Goal: Feedback & Contribution: Leave review/rating

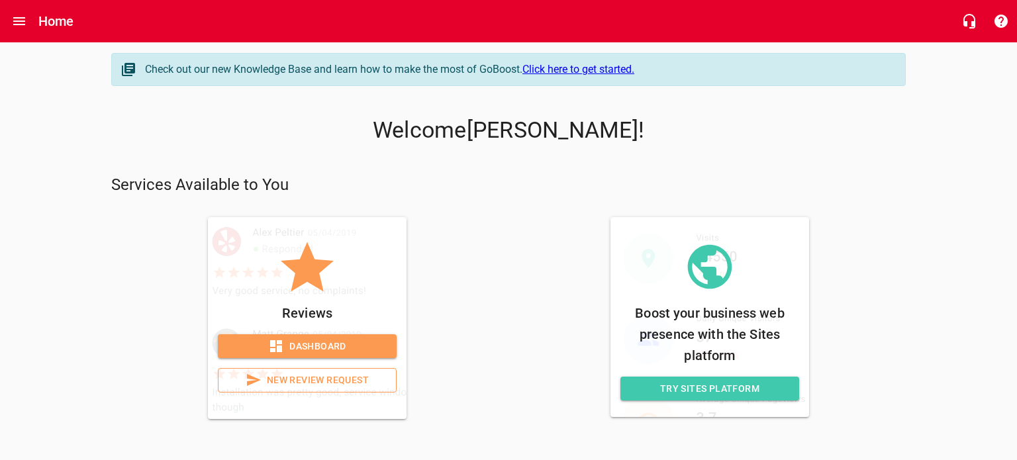
click at [293, 377] on span "New Review Request" at bounding box center [307, 380] width 156 height 17
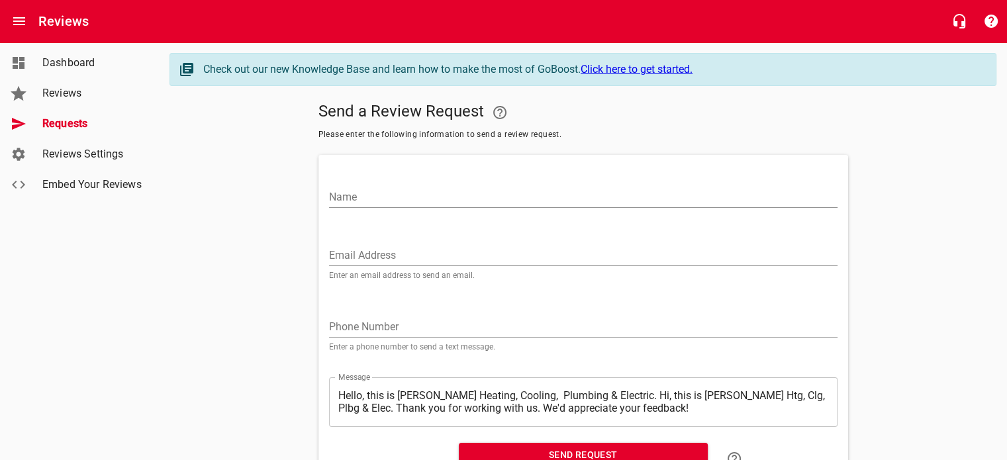
click at [344, 210] on div "Name" at bounding box center [583, 189] width 519 height 58
click at [348, 201] on input "Name" at bounding box center [583, 197] width 509 height 21
type input "[PERSON_NAME]"
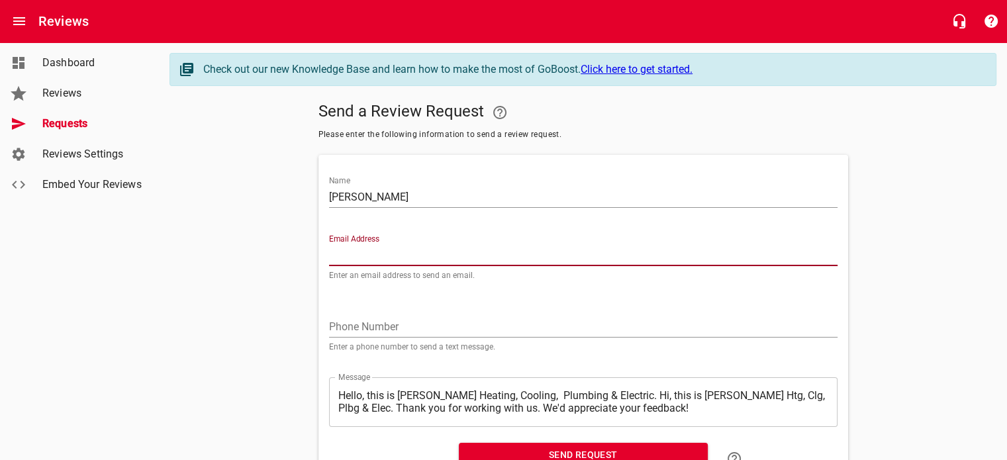
click at [330, 319] on input "tel" at bounding box center [583, 327] width 509 height 21
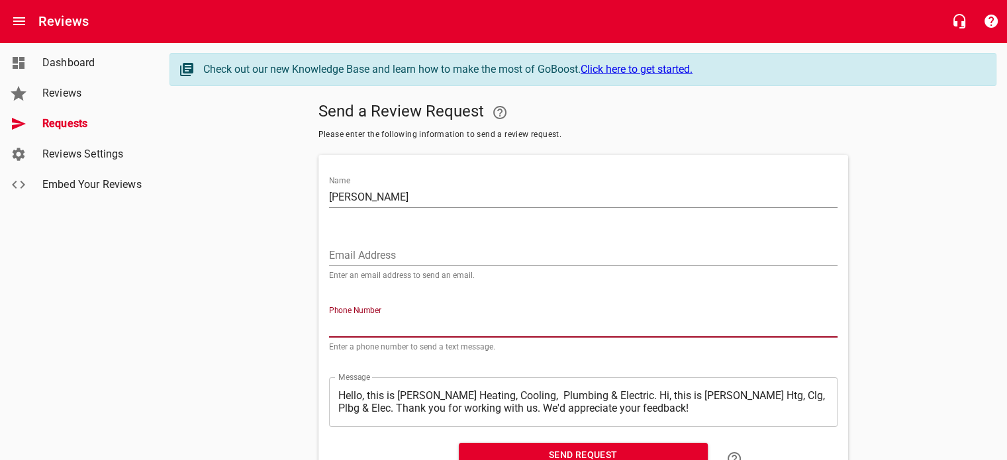
click at [347, 328] on input "tel" at bounding box center [583, 327] width 509 height 21
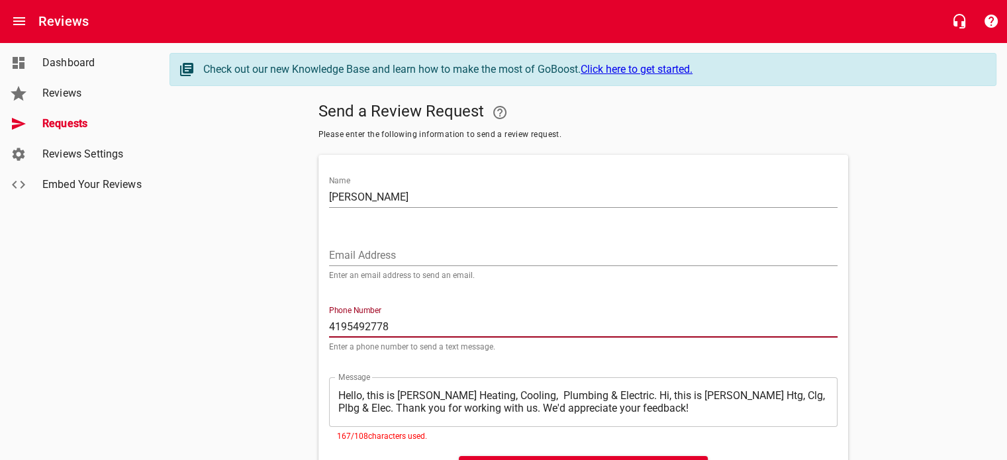
type input "4195492778"
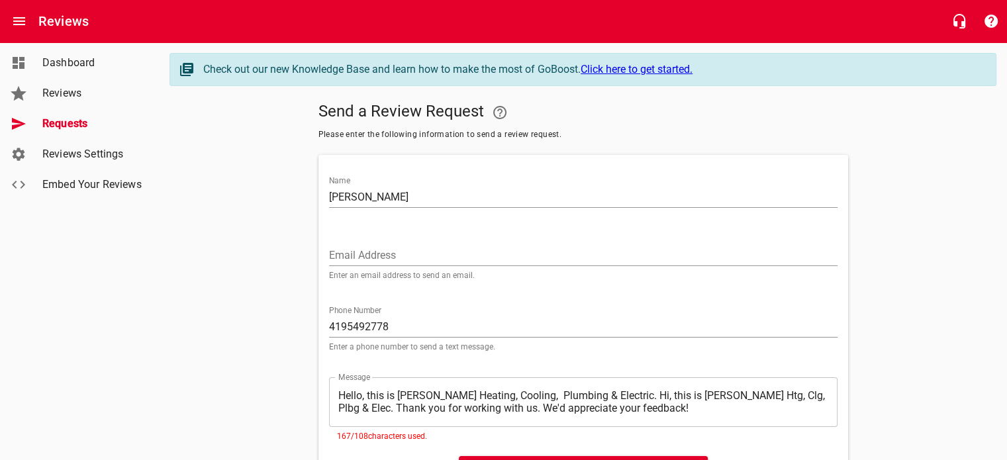
click at [480, 377] on div "​ Hello, this is [PERSON_NAME] Heating, Cooling, Plumbing & Electric. Hi, this …" at bounding box center [583, 402] width 509 height 50
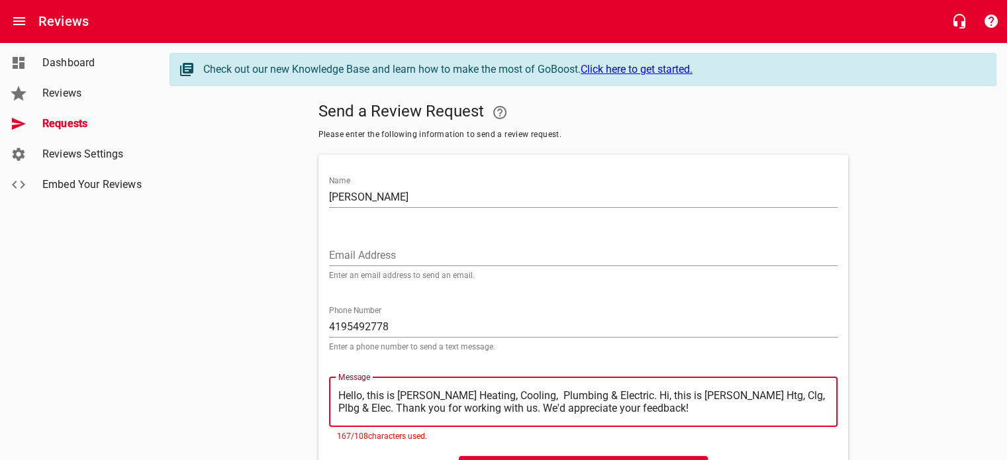
click at [493, 376] on div "Message ​ Hello, this is [PERSON_NAME] Heating, Cooling, Plumbing & Electric. H…" at bounding box center [583, 406] width 519 height 89
drag, startPoint x: 338, startPoint y: 394, endPoint x: 617, endPoint y: 393, distance: 278.8
click at [617, 393] on textarea "Hello, this is [PERSON_NAME] Heating, Cooling, Plumbing & Electric. Hi, this is…" at bounding box center [583, 401] width 490 height 25
type textarea "Hi, this is [PERSON_NAME] Htg, Clg, Plbg & Elec. Thank you for working with us.…"
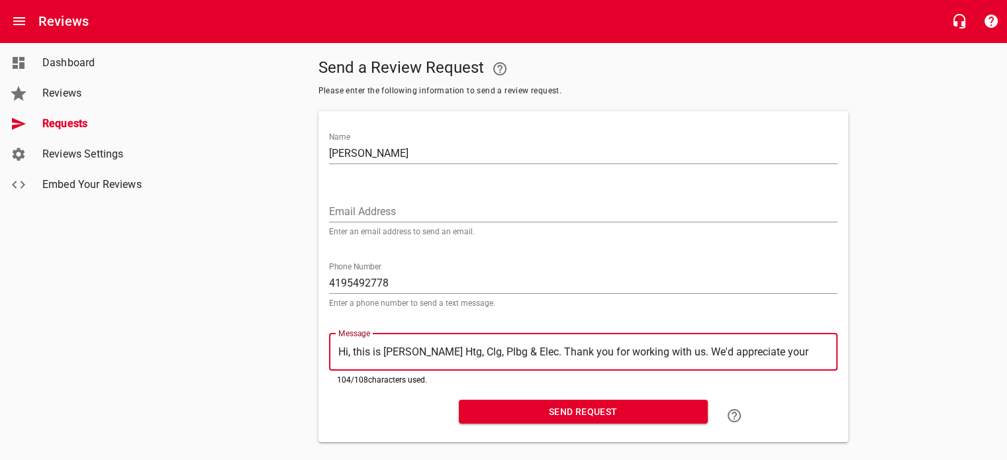
scroll to position [64, 0]
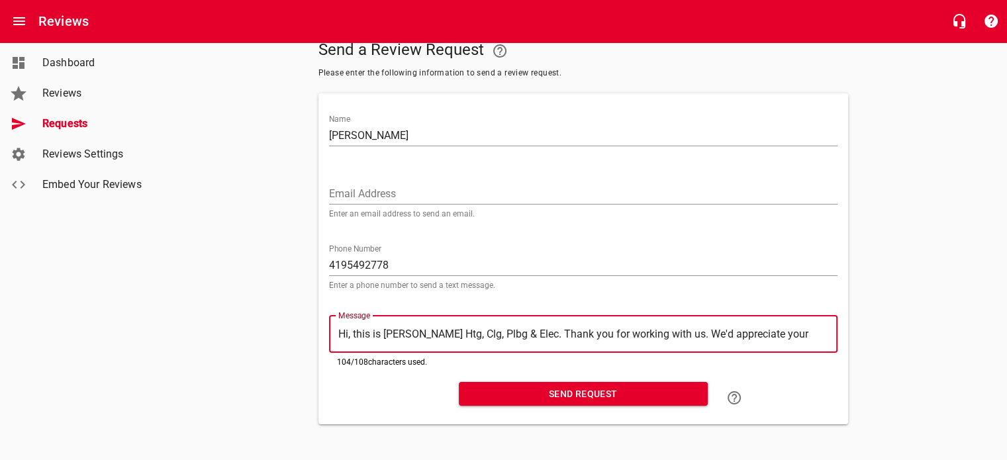
type textarea "Hi, this is [PERSON_NAME] Htg, Clg, Plbg & Elec. Thank you for working with us.…"
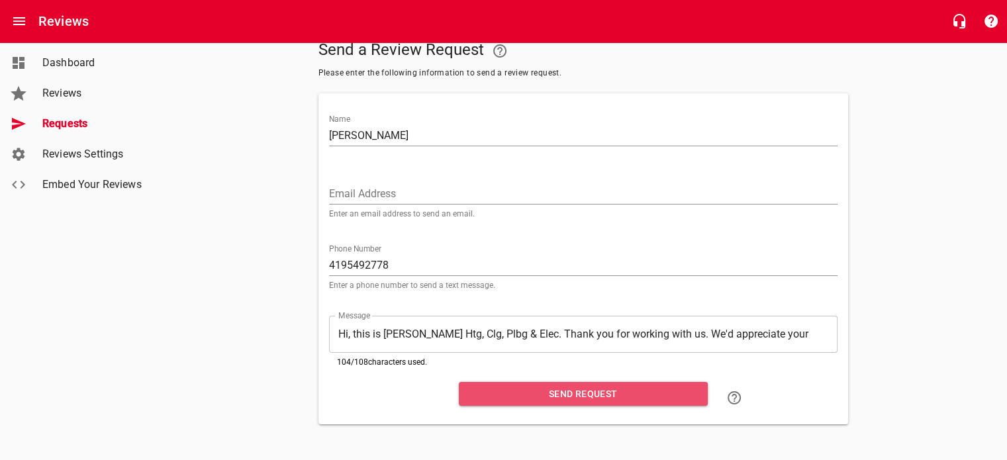
click at [539, 386] on span "Send Request" at bounding box center [584, 394] width 228 height 17
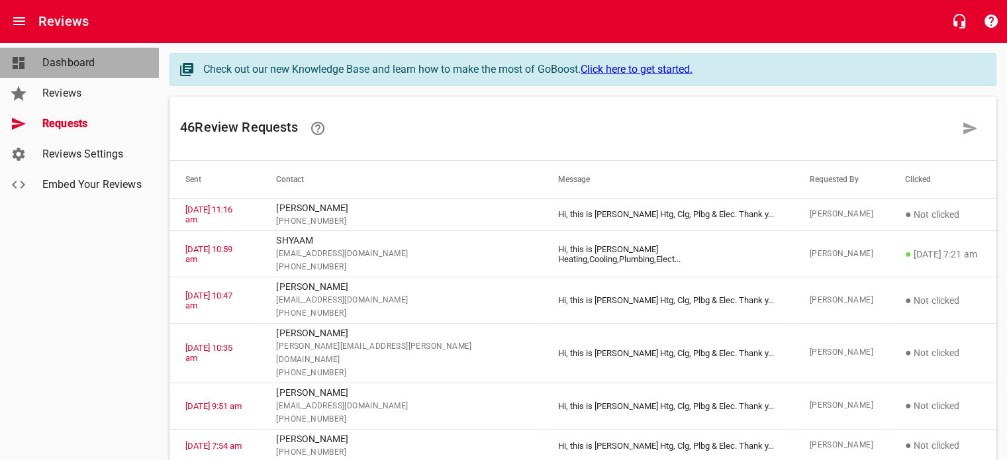
click at [86, 53] on link "Dashboard" at bounding box center [79, 63] width 159 height 30
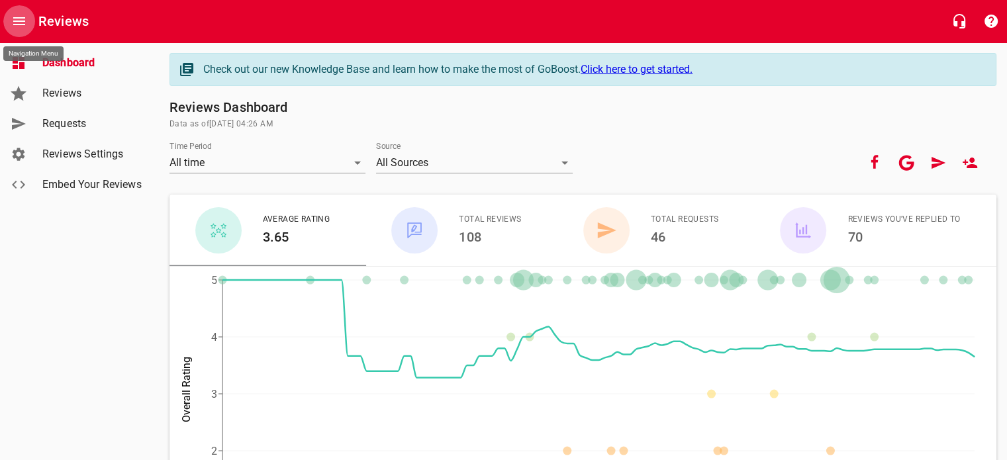
click at [25, 26] on icon "Open drawer" at bounding box center [19, 21] width 16 height 16
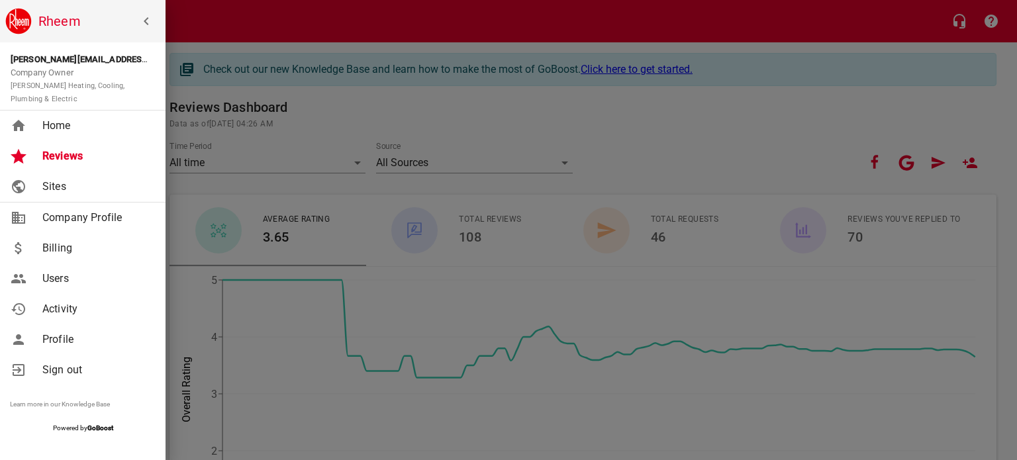
click at [60, 128] on span "Home" at bounding box center [95, 126] width 107 height 16
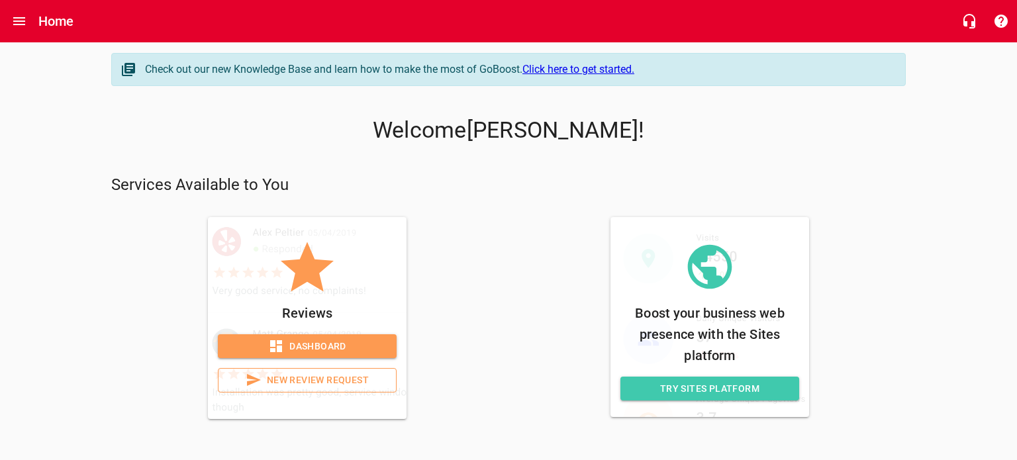
click at [317, 375] on span "New Review Request" at bounding box center [307, 380] width 156 height 17
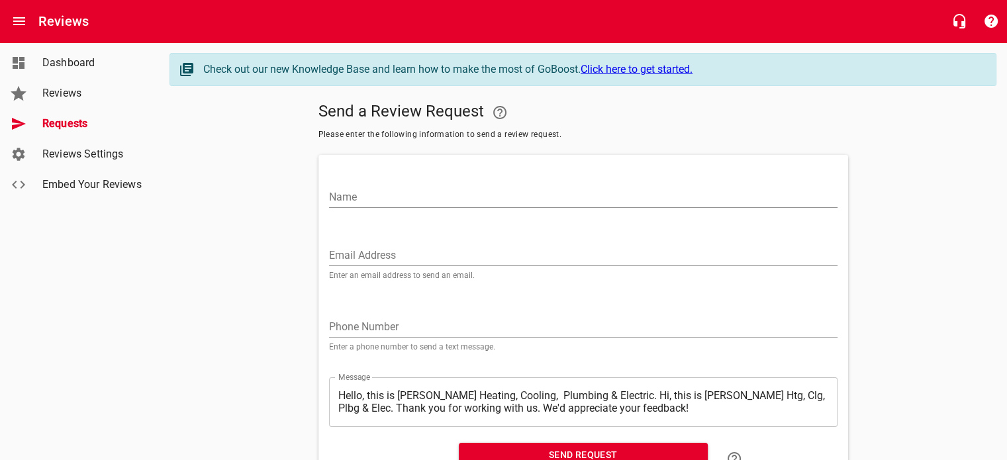
click at [352, 191] on input "Name" at bounding box center [583, 197] width 509 height 21
type input "c"
type input "[PERSON_NAME]"
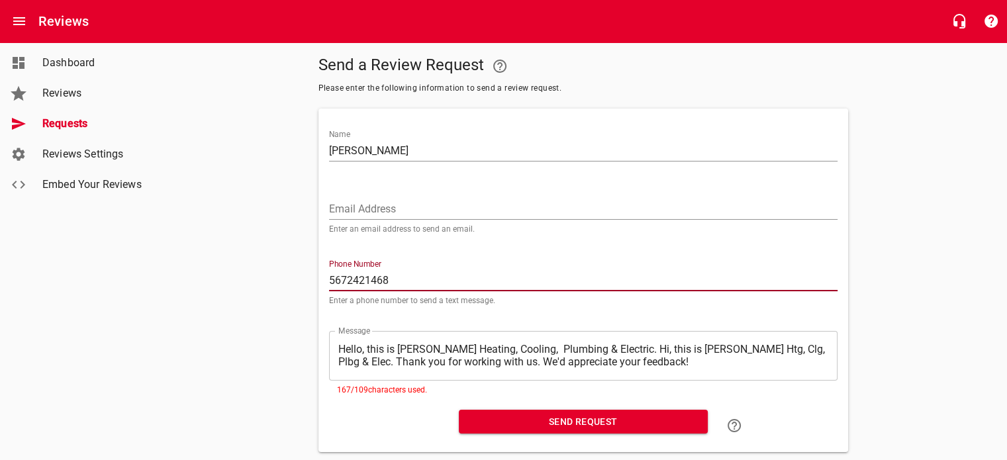
scroll to position [66, 0]
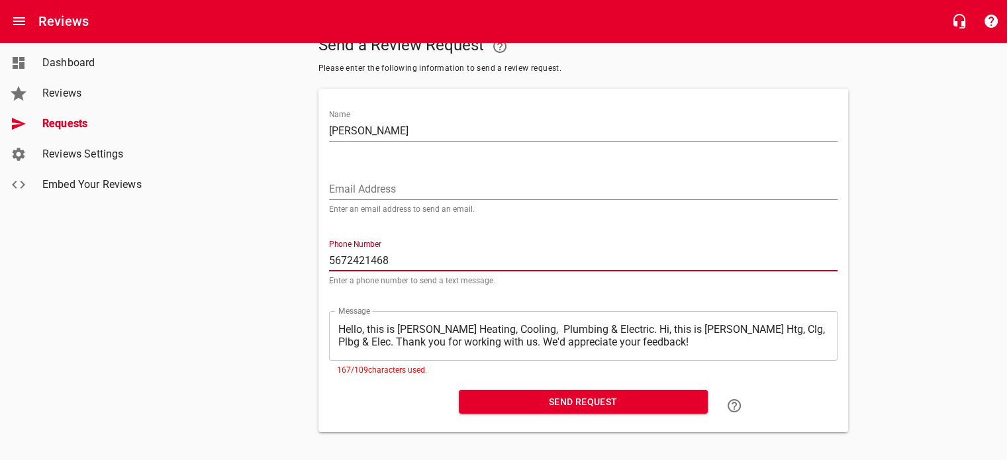
type input "5672421468"
click at [341, 328] on textarea "Hello, this is [PERSON_NAME] Heating, Cooling, Plumbing & Electric. Hi, this is…" at bounding box center [583, 335] width 490 height 25
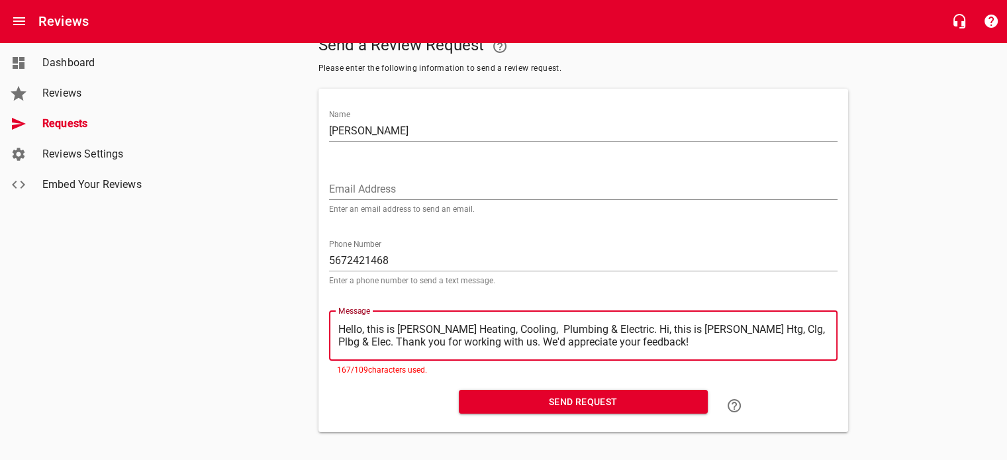
drag, startPoint x: 338, startPoint y: 326, endPoint x: 596, endPoint y: 318, distance: 257.7
click at [597, 319] on div "​ Hello, this is [PERSON_NAME] Heating, Cooling, Plumbing & Electric. Hi, this …" at bounding box center [583, 336] width 509 height 50
type textarea "tric. Hi, this is [PERSON_NAME] Htg, Clg, Plbg & Elec. Thank you for working wi…"
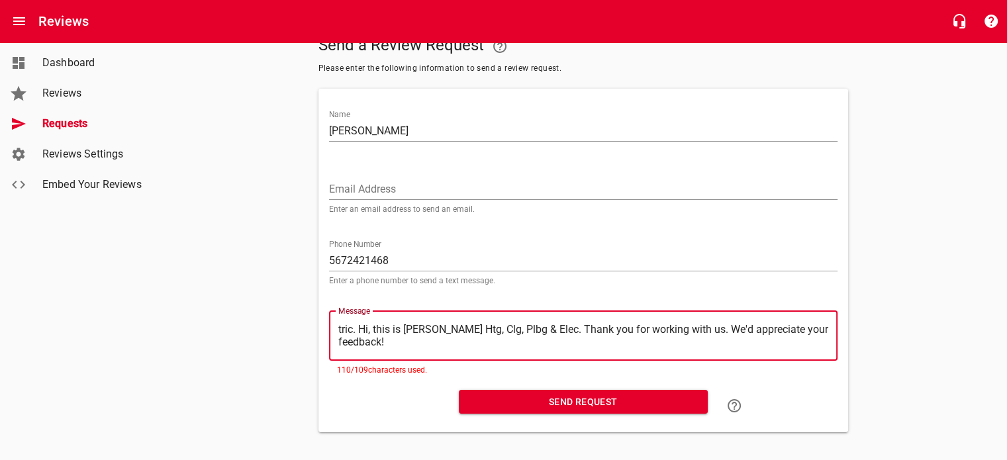
type textarea "ric. Hi, this is [PERSON_NAME] Htg, Clg, Plbg & Elec. Thank you for working wit…"
type textarea "ic. Hi, this is [PERSON_NAME] Htg, Clg, Plbg & Elec. Thank you for working with…"
type textarea "c. Hi, this is [PERSON_NAME] Htg, Clg, Plbg & Elec. Thank you for working with …"
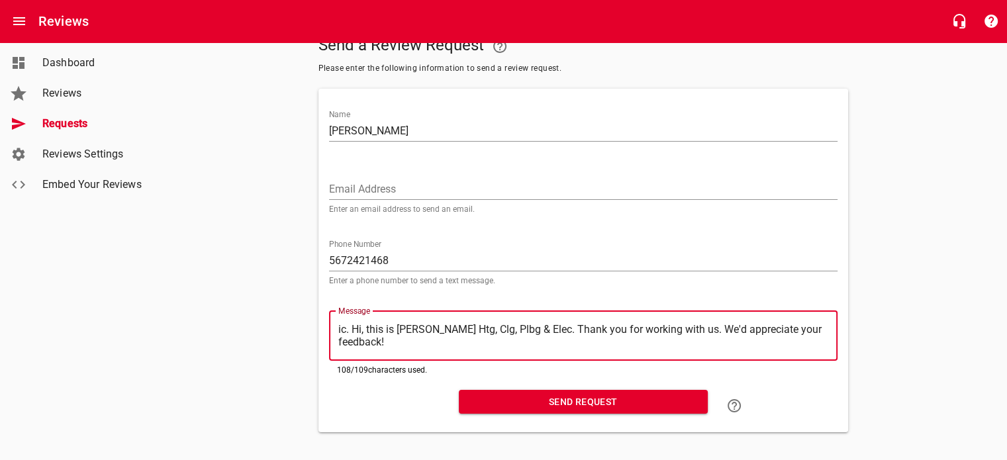
type textarea "c. Hi, this is [PERSON_NAME] Htg, Clg, Plbg & Elec. Thank you for working with …"
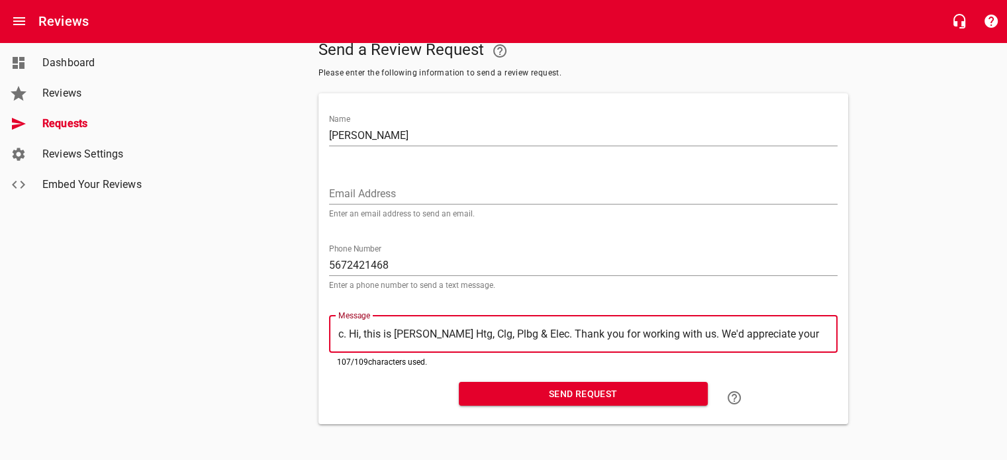
type textarea ". Hi, this is [PERSON_NAME] Htg, Clg, Plbg & Elec. Thank you for working with u…"
type textarea "Hi, this is [PERSON_NAME] Htg, Clg, Plbg & Elec. Thank you for working with us.…"
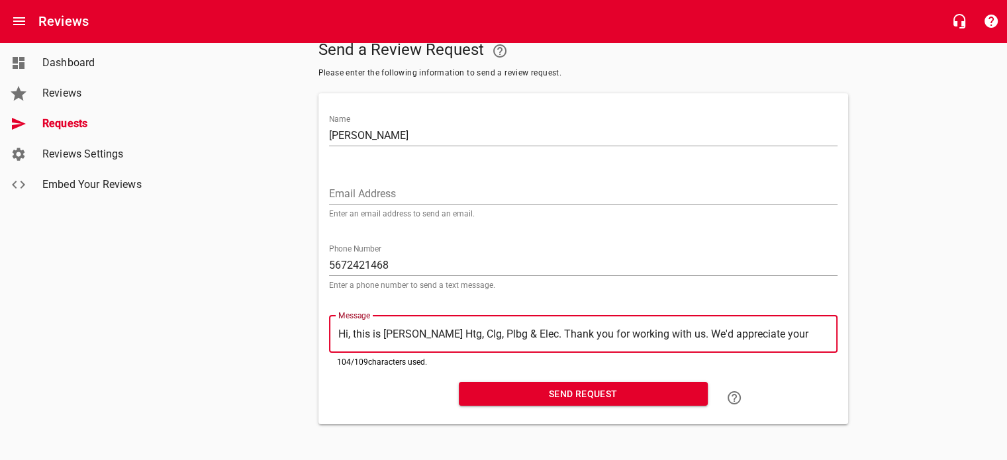
type textarea "Hi, this is [PERSON_NAME] Htg, Clg, Plbg & Elec. Thank you for working with us.…"
click at [602, 386] on span "Send Request" at bounding box center [584, 394] width 228 height 17
